Goal: Check status: Check status

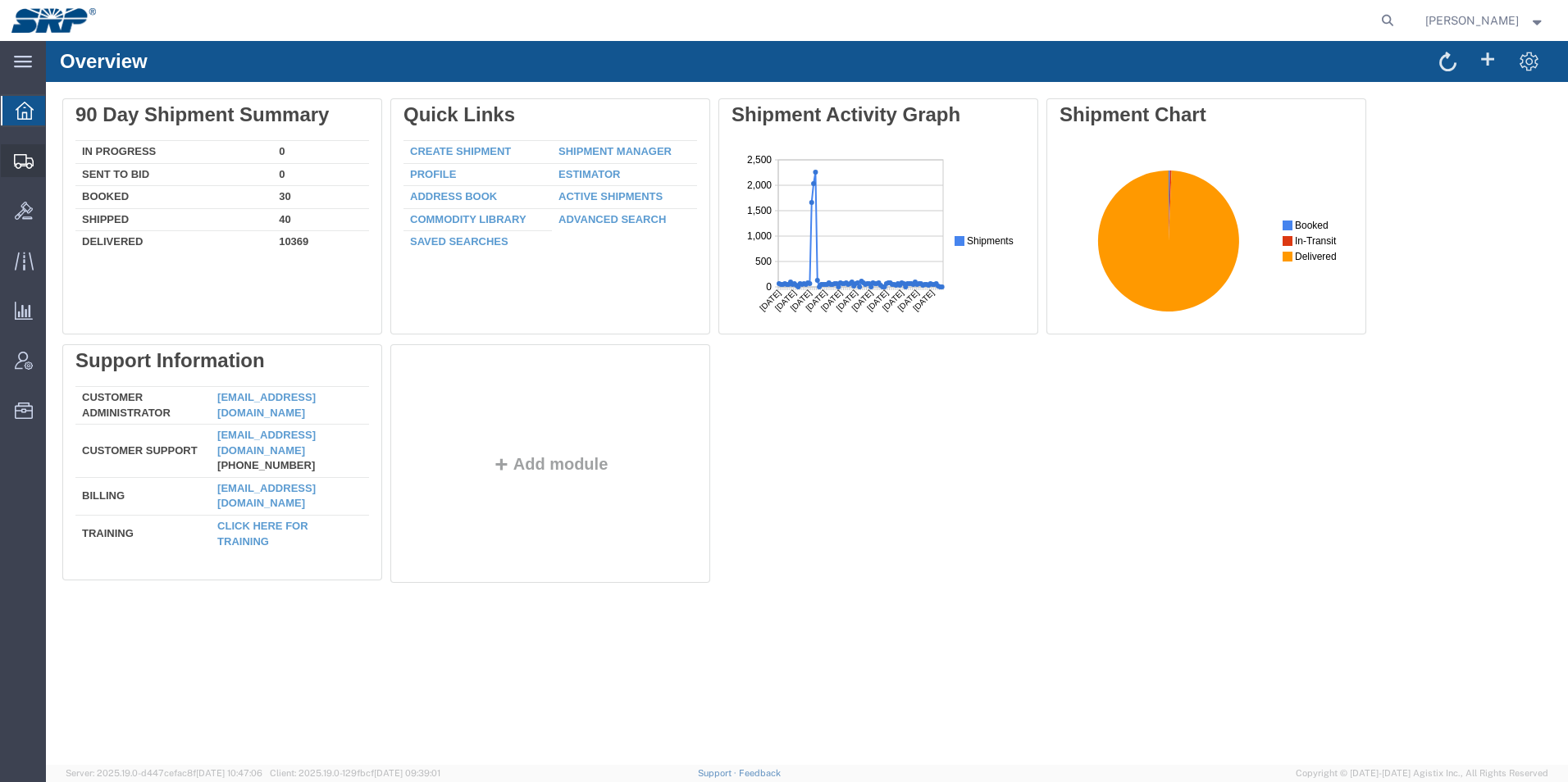
click at [8, 161] on div at bounding box center [23, 161] width 46 height 33
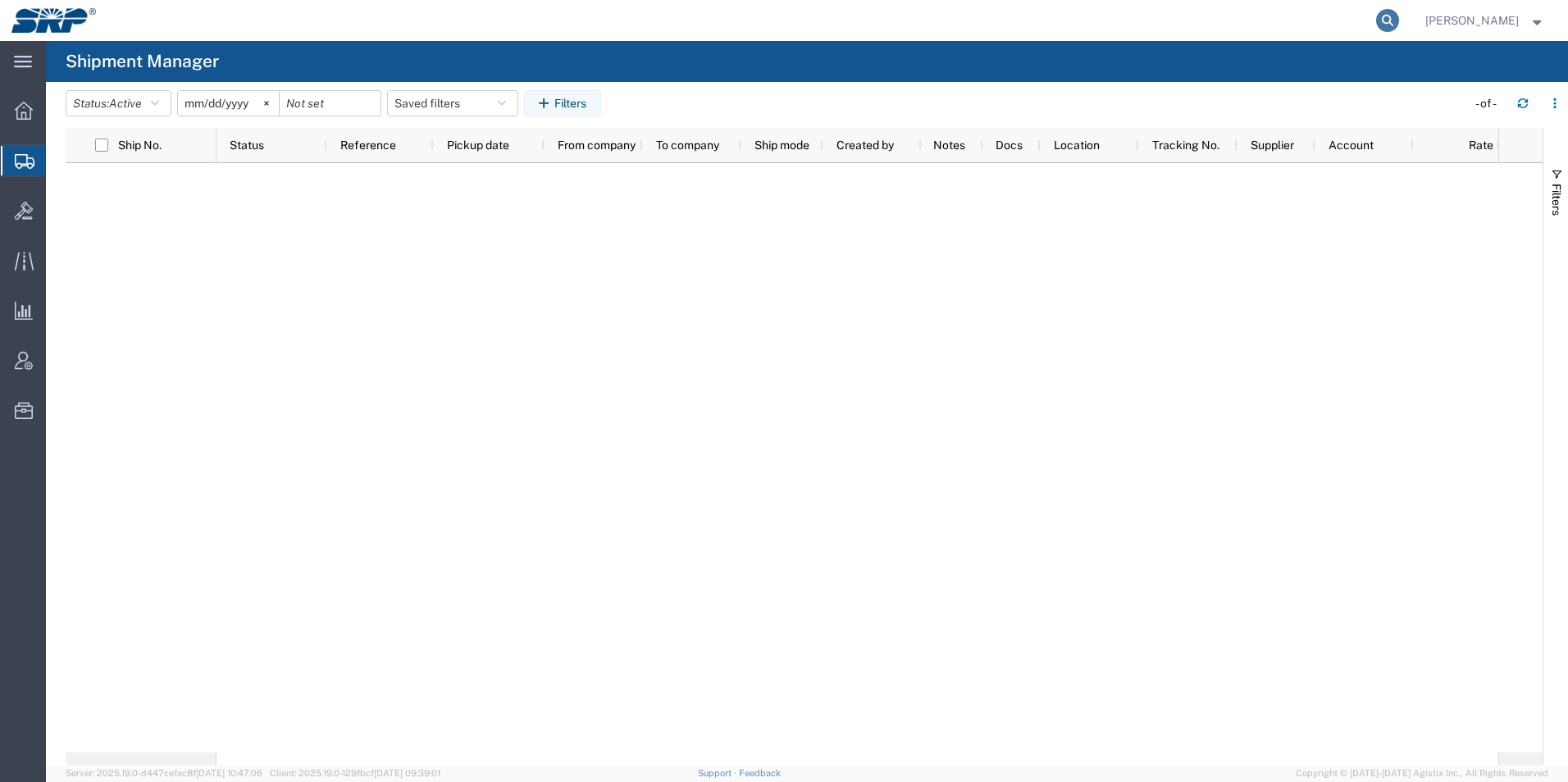
click at [1400, 23] on icon at bounding box center [1388, 21] width 23 height 23
type input "56668203"
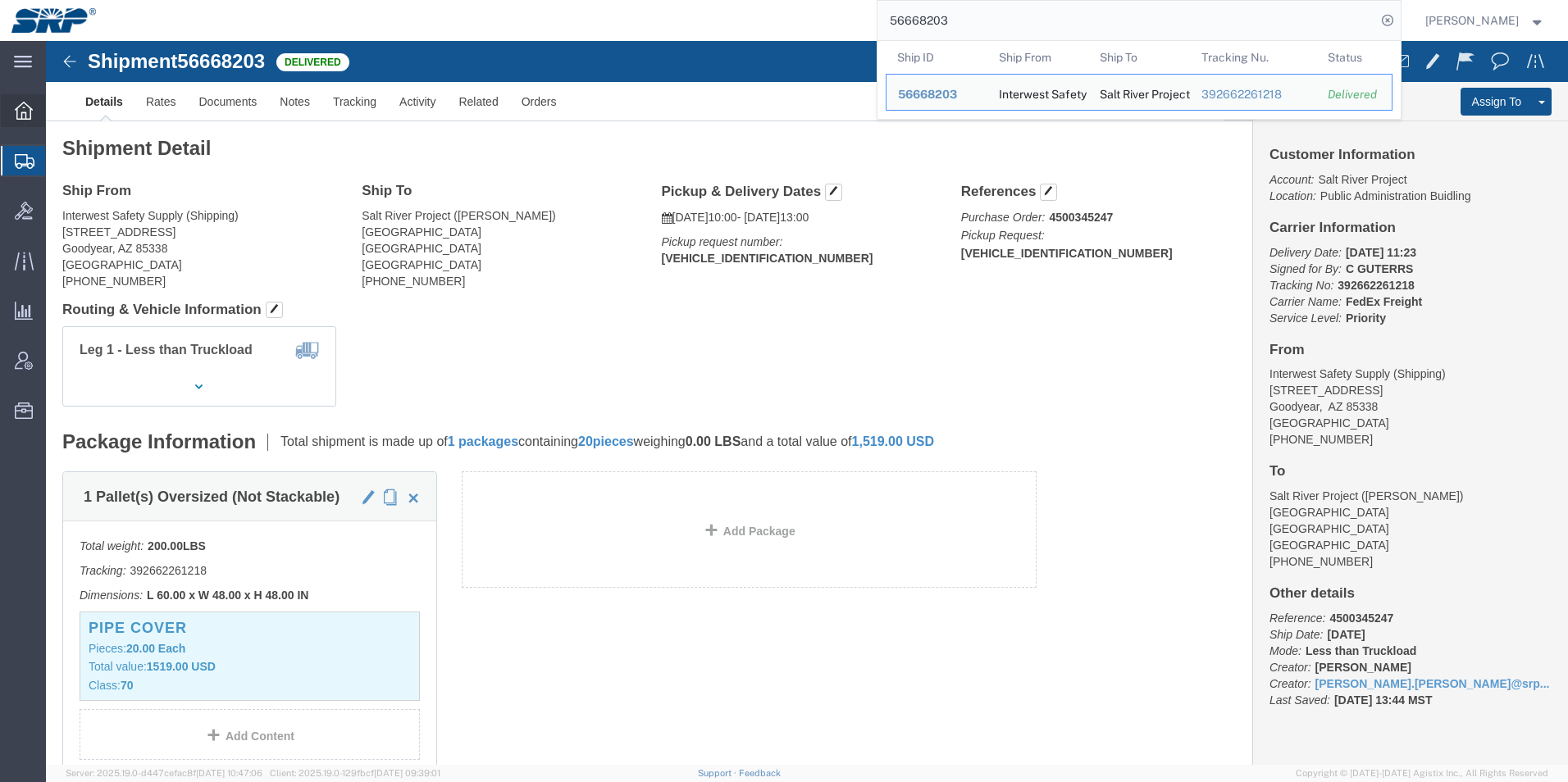
click at [15, 118] on icon at bounding box center [24, 111] width 18 height 18
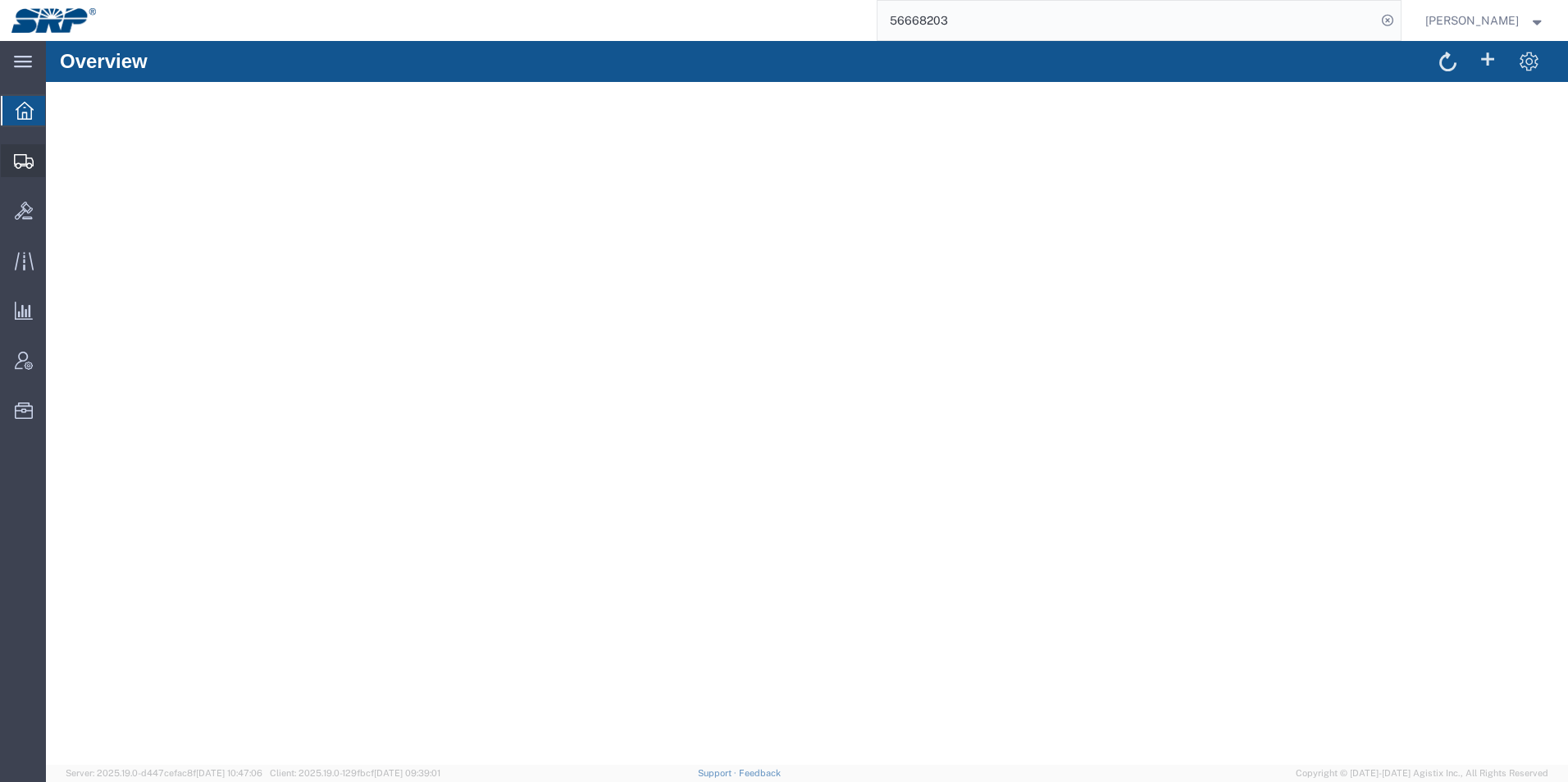
click at [23, 157] on icon at bounding box center [24, 162] width 20 height 15
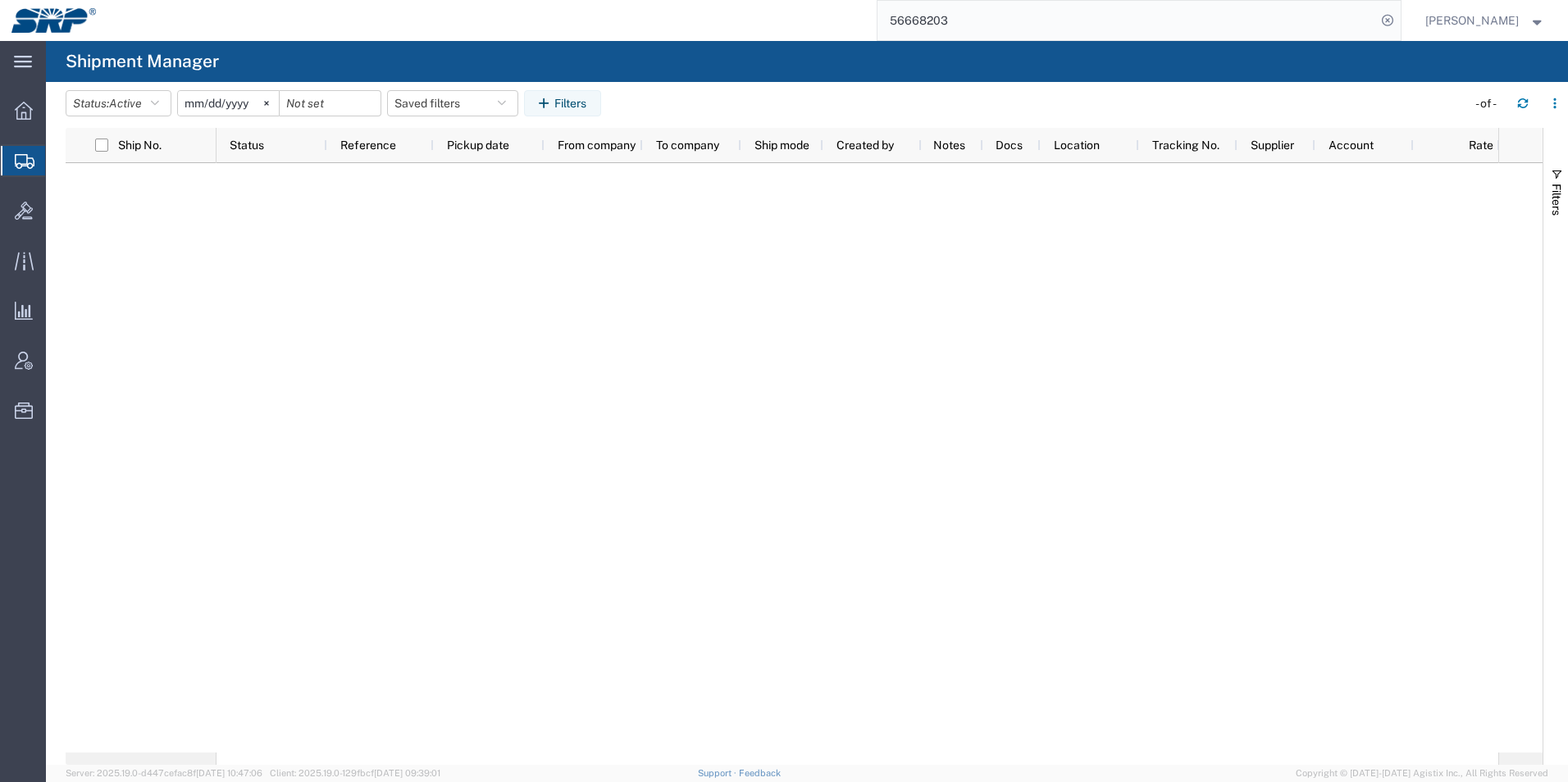
click at [1280, 479] on div at bounding box center [857, 458] width 1282 height 590
